Goal: Use online tool/utility: Utilize a website feature to perform a specific function

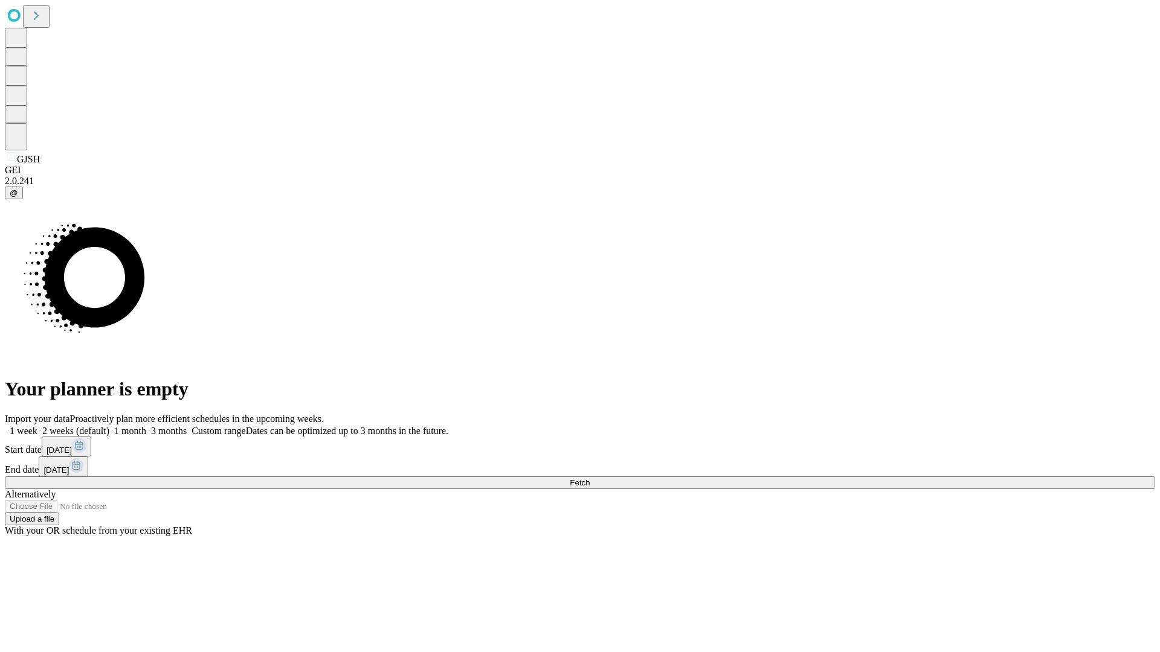
click at [590, 478] on span "Fetch" at bounding box center [580, 482] width 20 height 9
